Goal: Task Accomplishment & Management: Manage account settings

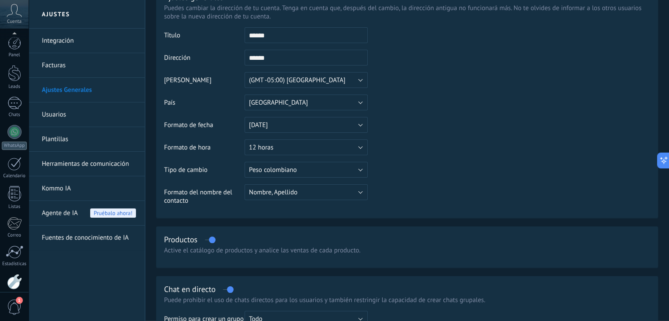
scroll to position [44, 0]
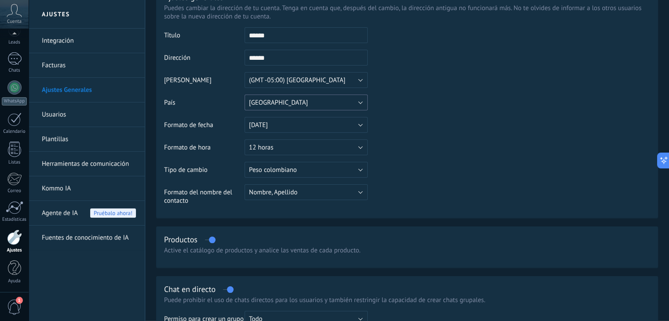
click at [340, 101] on button "[GEOGRAPHIC_DATA]" at bounding box center [306, 103] width 123 height 16
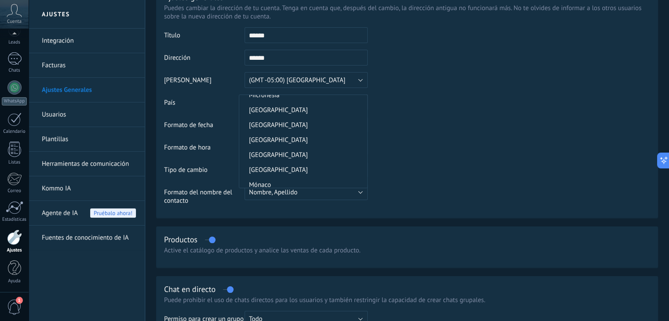
scroll to position [2265, 0]
click at [293, 130] on span "[GEOGRAPHIC_DATA]" at bounding box center [301, 126] width 125 height 8
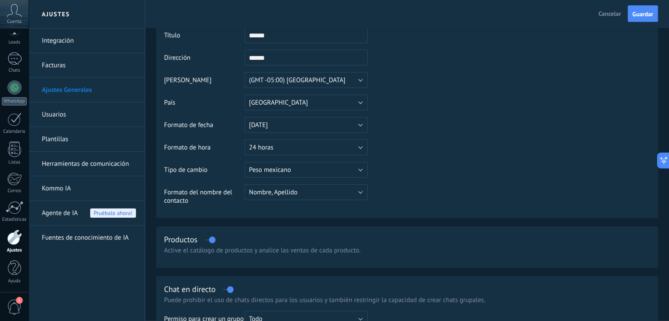
click at [395, 122] on table "Título ****** Dirección ****** La dirección puede tener solo números (0-9) y le…" at bounding box center [407, 119] width 486 height 184
click at [334, 81] on button "(GMT -05:00) [GEOGRAPHIC_DATA]" at bounding box center [306, 80] width 123 height 16
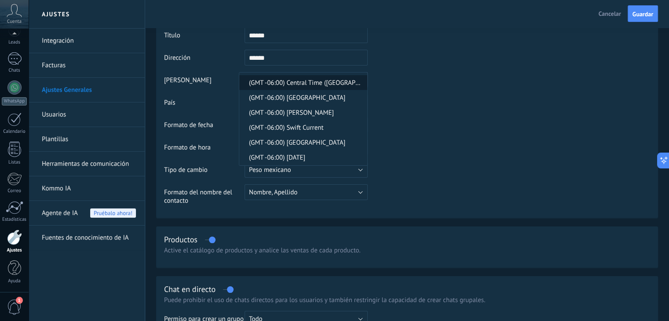
scroll to position [5829, 0]
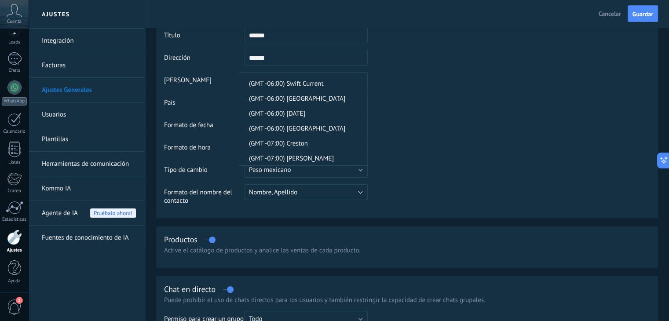
click at [312, 61] on li "(GMT -06:00) [GEOGRAPHIC_DATA]" at bounding box center [303, 53] width 128 height 15
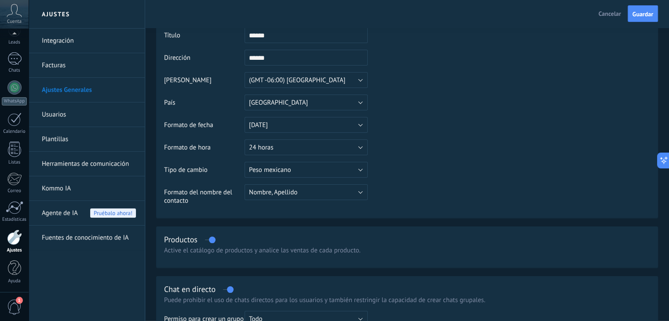
click at [427, 97] on td at bounding box center [509, 72] width 282 height 90
click at [307, 125] on button "[DATE]" at bounding box center [306, 125] width 123 height 16
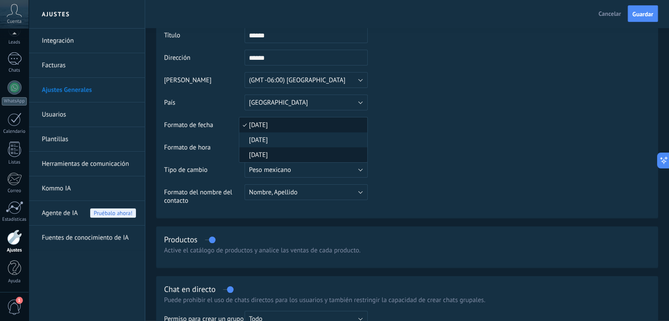
click at [290, 152] on span "[DATE]" at bounding box center [301, 155] width 125 height 8
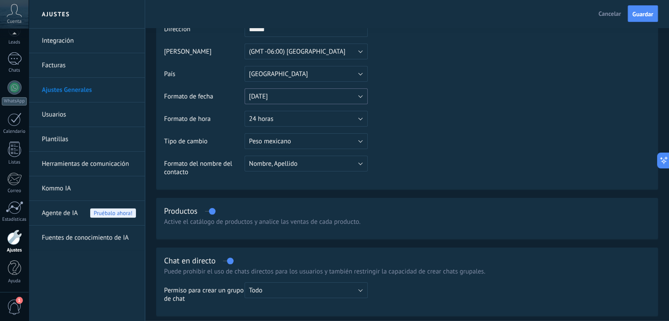
scroll to position [88, 0]
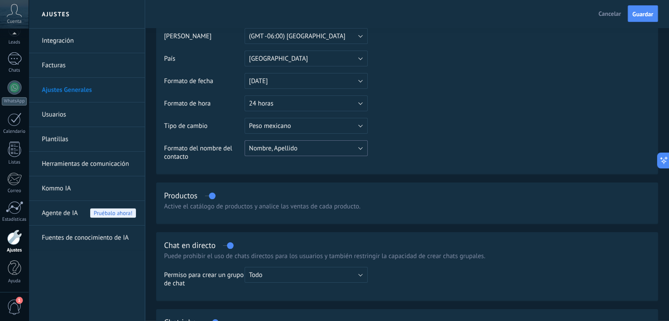
click at [305, 149] on button "Nombre, Apellido" at bounding box center [306, 148] width 123 height 16
drag, startPoint x: 401, startPoint y: 150, endPoint x: 391, endPoint y: 150, distance: 10.1
click at [400, 150] on table "Título ****** Dirección ****** La dirección puede tener solo números (0-9) y le…" at bounding box center [407, 75] width 486 height 184
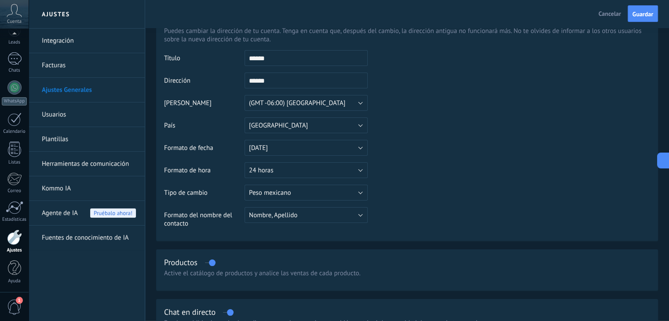
scroll to position [0, 0]
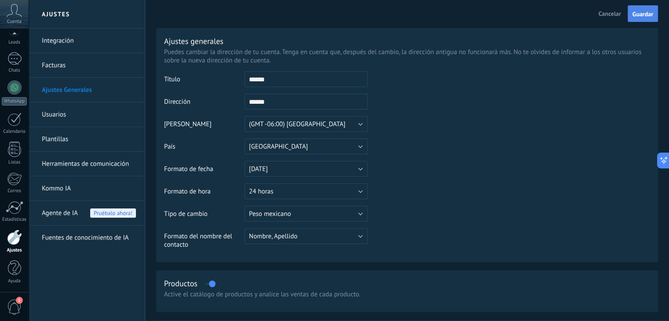
click at [636, 11] on span "Guardar" at bounding box center [643, 14] width 21 height 6
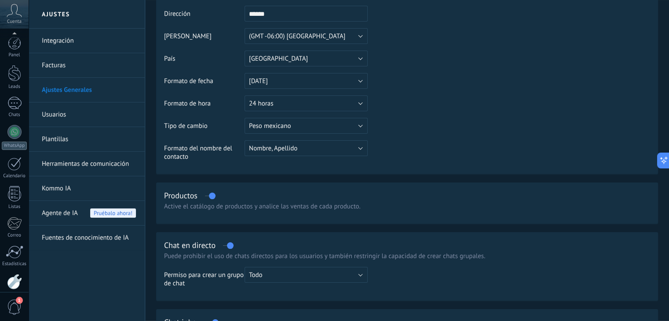
scroll to position [44, 0]
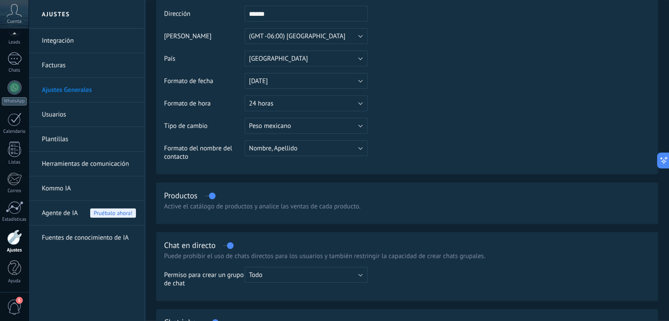
click at [56, 185] on link "Kommo IA" at bounding box center [89, 188] width 94 height 25
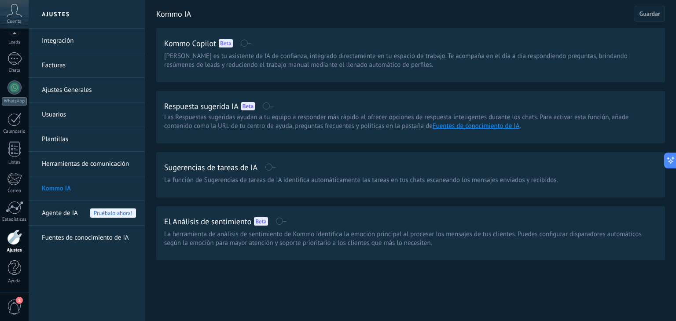
click at [90, 234] on link "Fuentes de conocimiento de IA" at bounding box center [89, 238] width 94 height 25
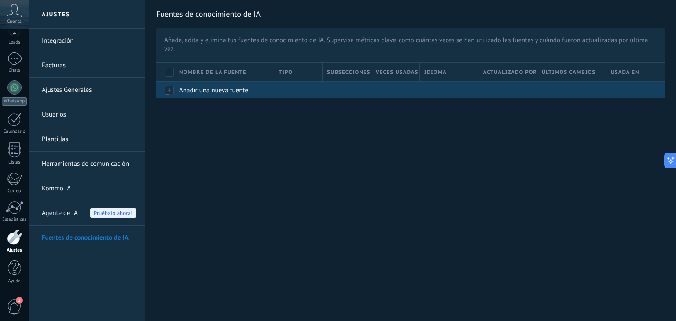
click at [218, 91] on span "Añadir una nueva fuente" at bounding box center [213, 90] width 69 height 8
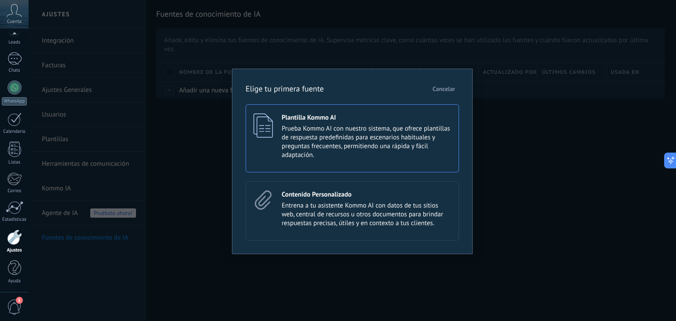
click at [334, 143] on span "Prueba Kommo AI con nuestro sistema, que ofrece plantillas de respuesta predefi…" at bounding box center [366, 141] width 169 height 35
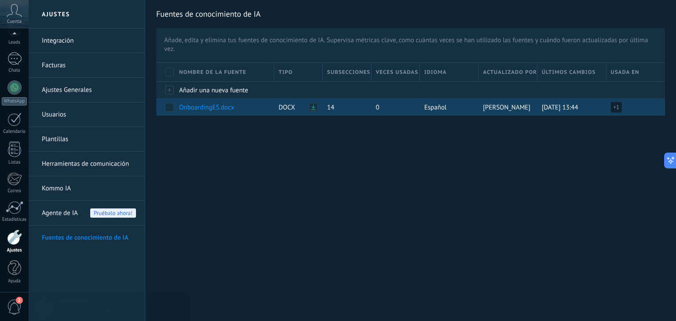
click at [311, 108] on icon at bounding box center [313, 107] width 5 height 5
